Goal: Task Accomplishment & Management: Manage account settings

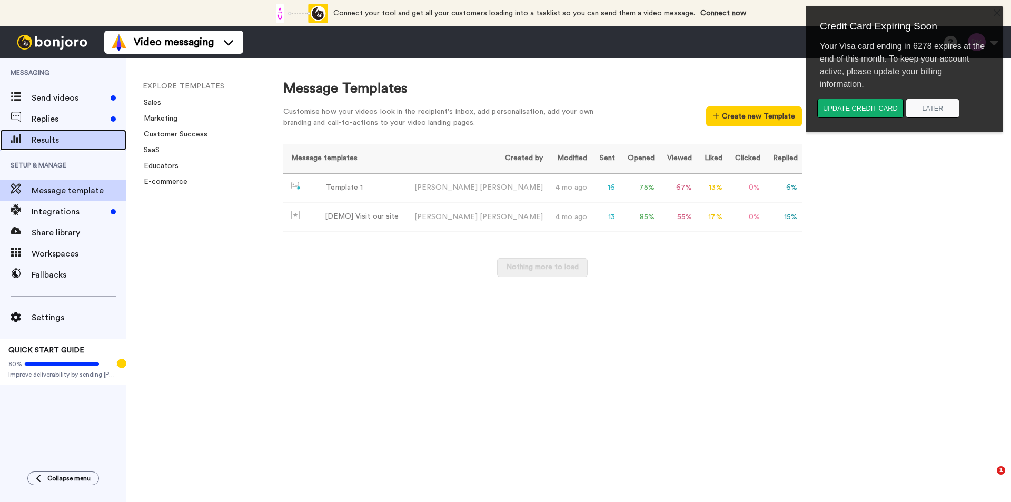
click at [42, 141] on span "Results" at bounding box center [79, 140] width 95 height 13
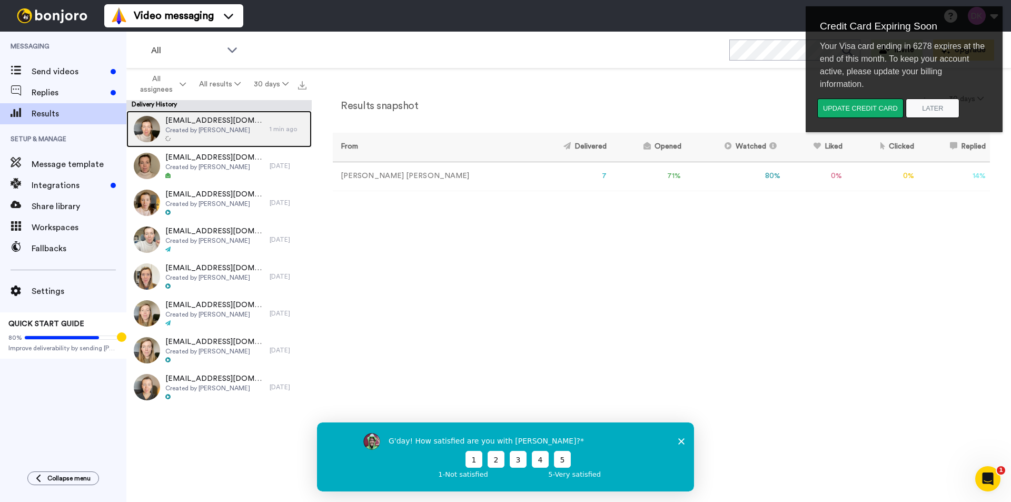
click at [223, 129] on span "Created by Danielle Klein" at bounding box center [214, 130] width 99 height 8
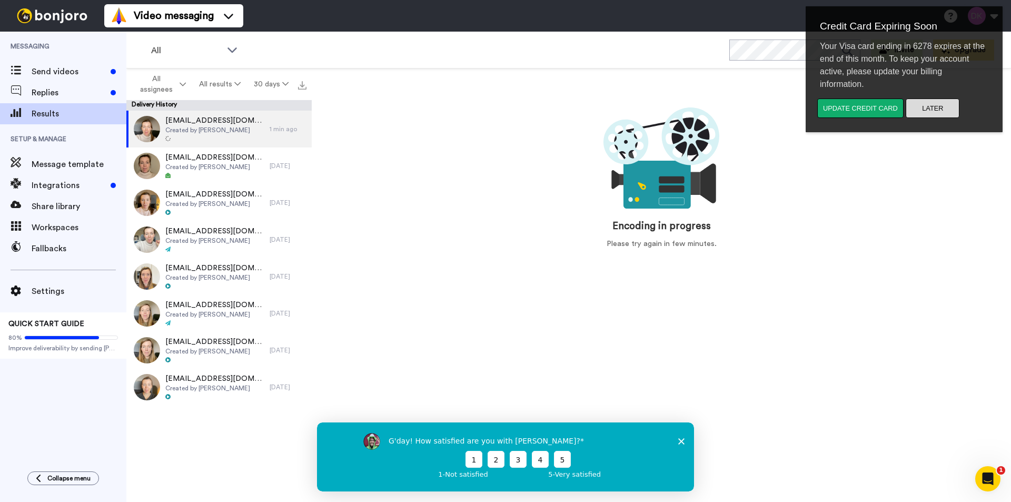
click at [929, 111] on button "Later" at bounding box center [933, 108] width 54 height 19
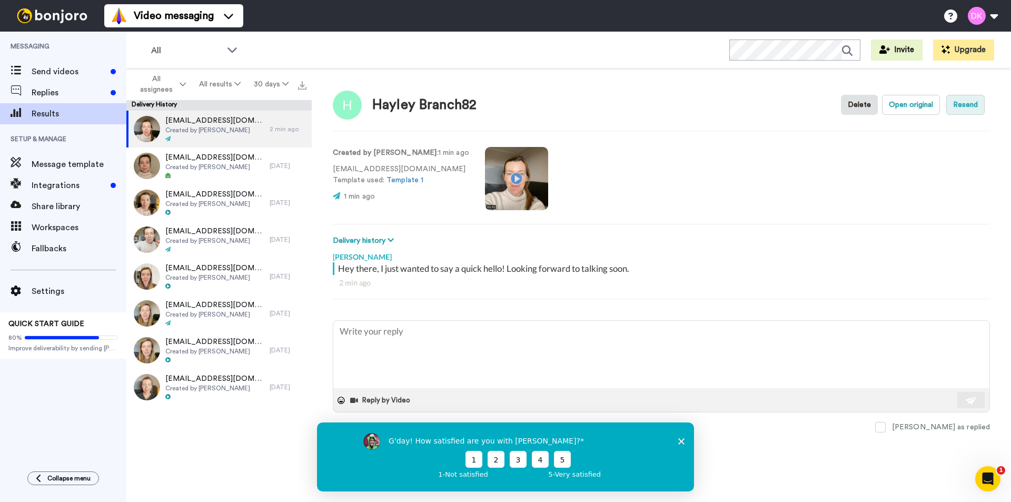
click at [958, 106] on button "Resend" at bounding box center [966, 105] width 38 height 20
type textarea "x"
